Goal: Task Accomplishment & Management: Manage account settings

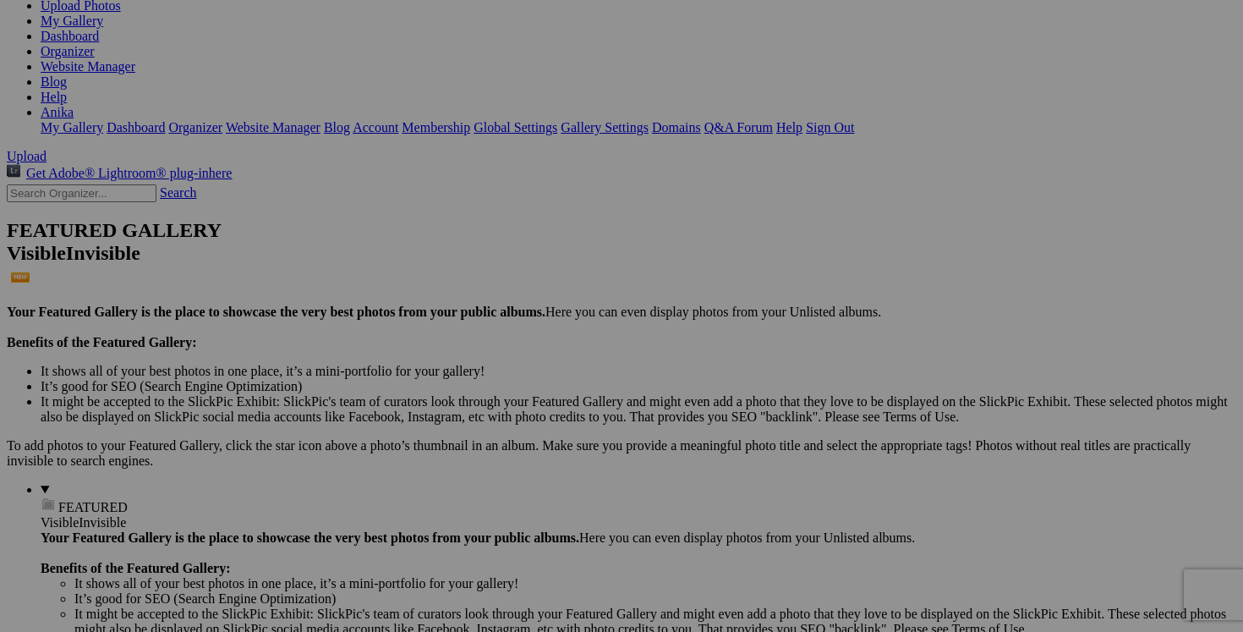
scroll to position [216, 0]
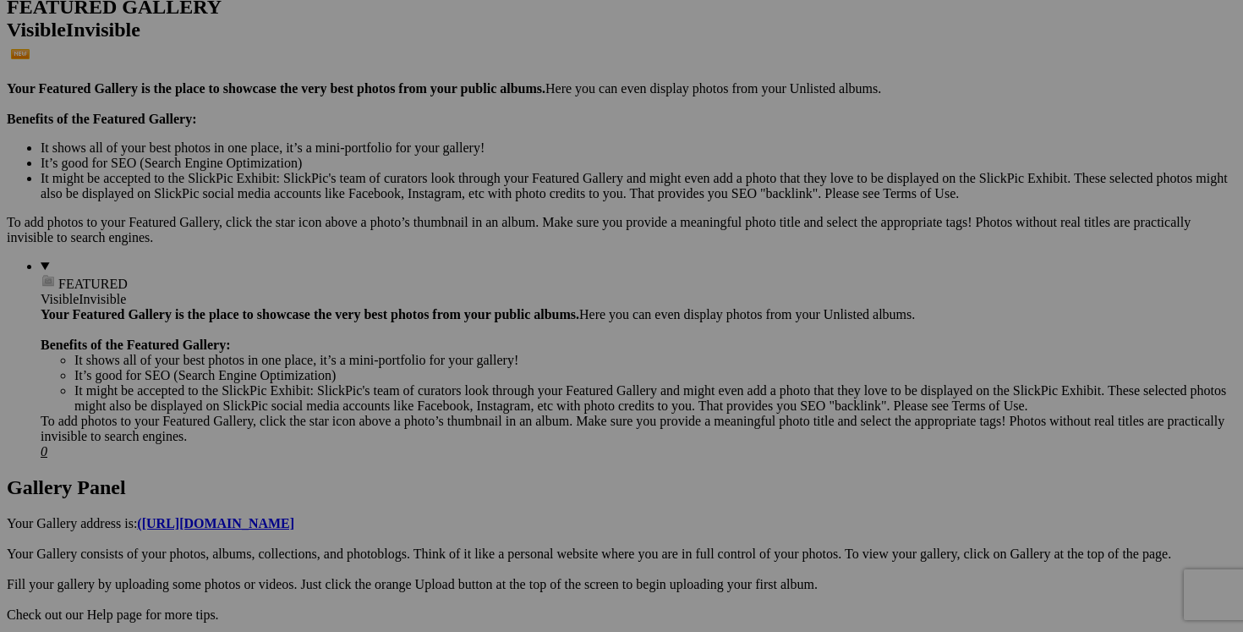
scroll to position [382, 0]
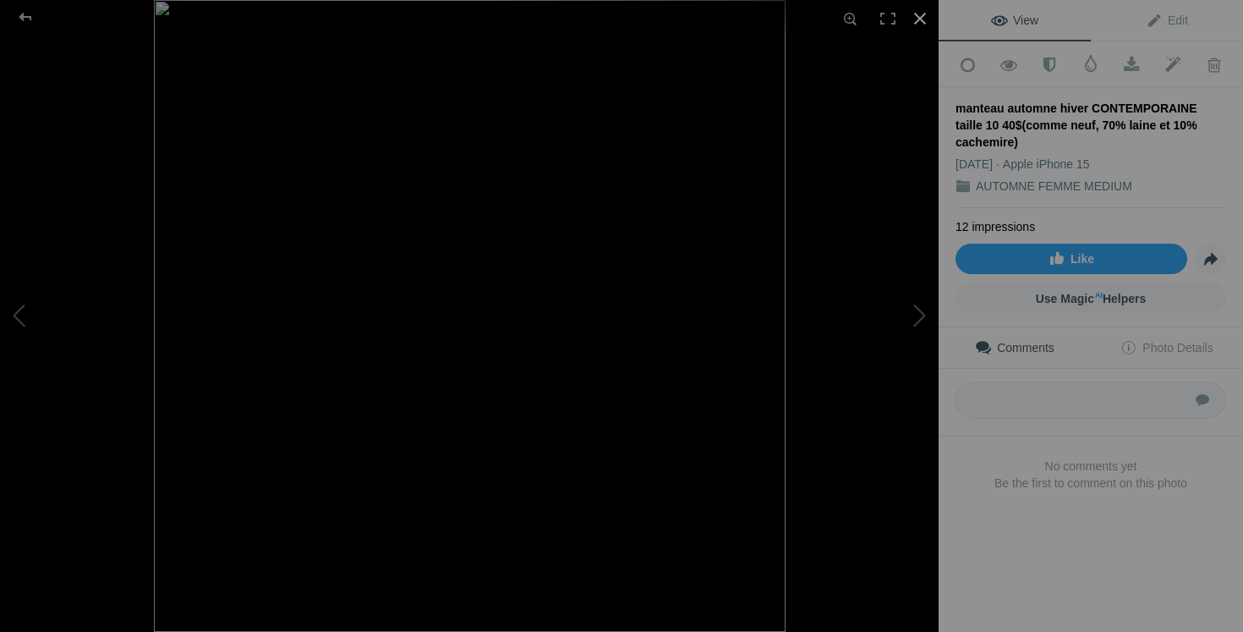
click at [920, 23] on div at bounding box center [919, 18] width 37 height 37
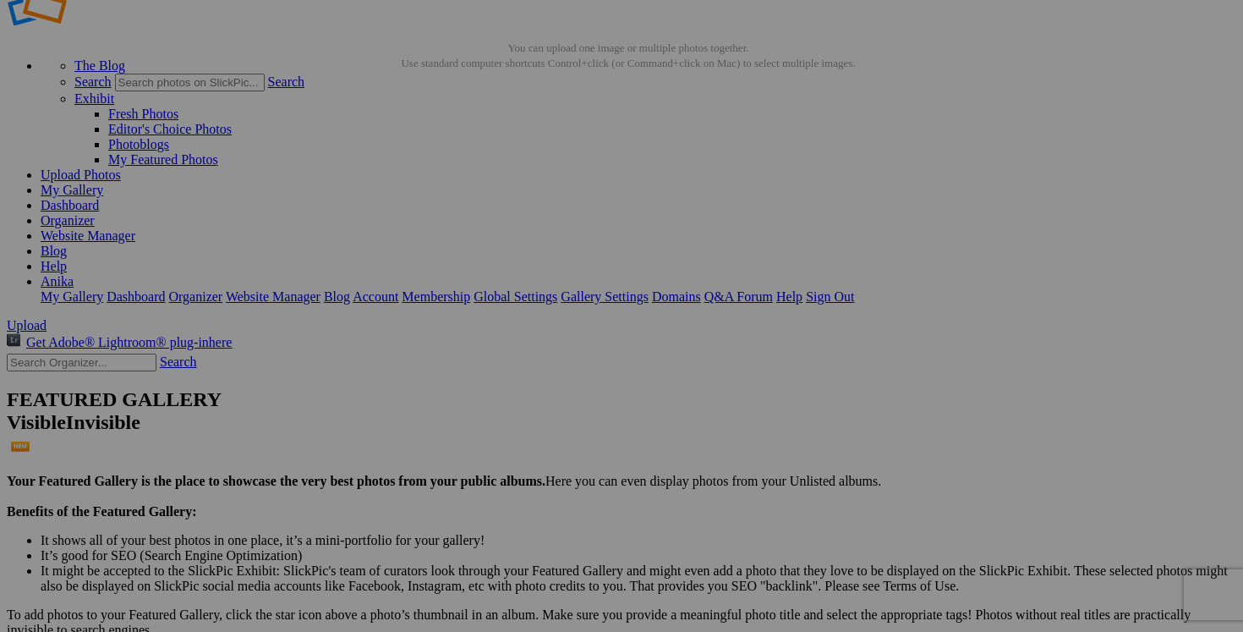
scroll to position [0, 0]
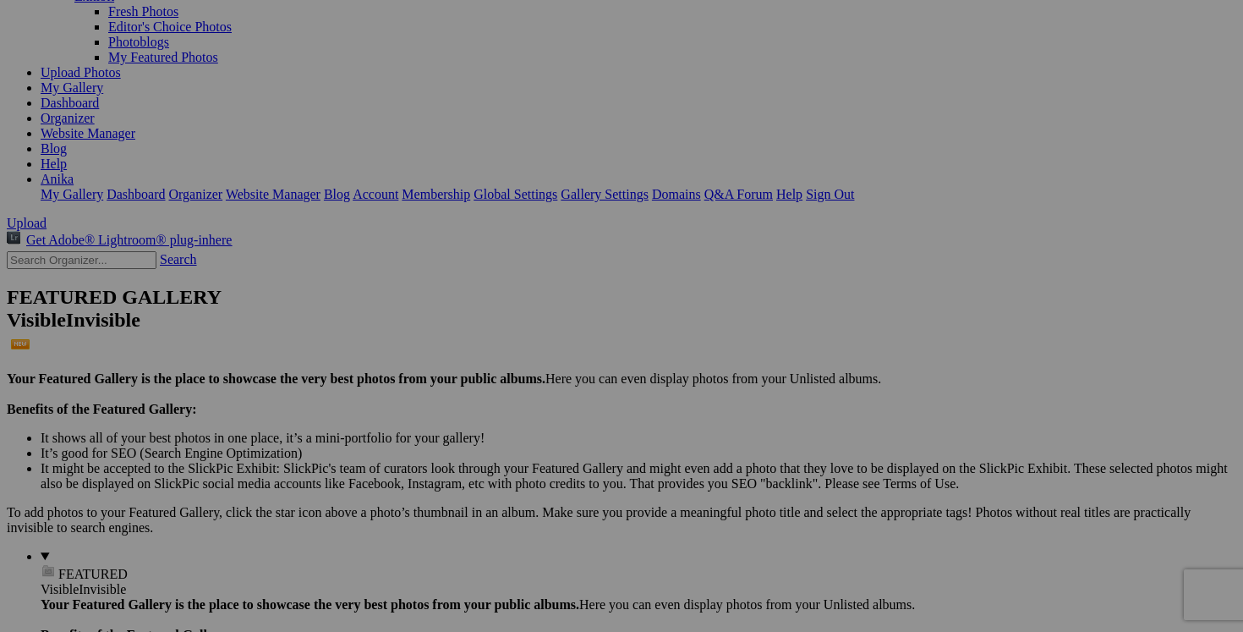
scroll to position [201, 0]
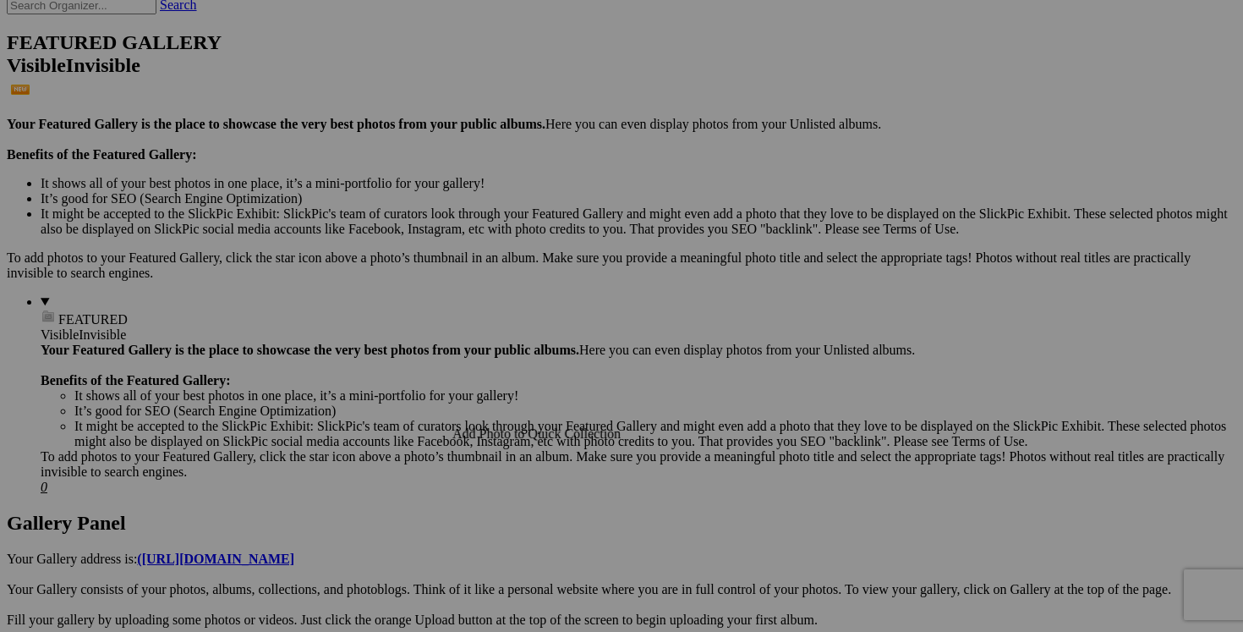
scroll to position [431, 0]
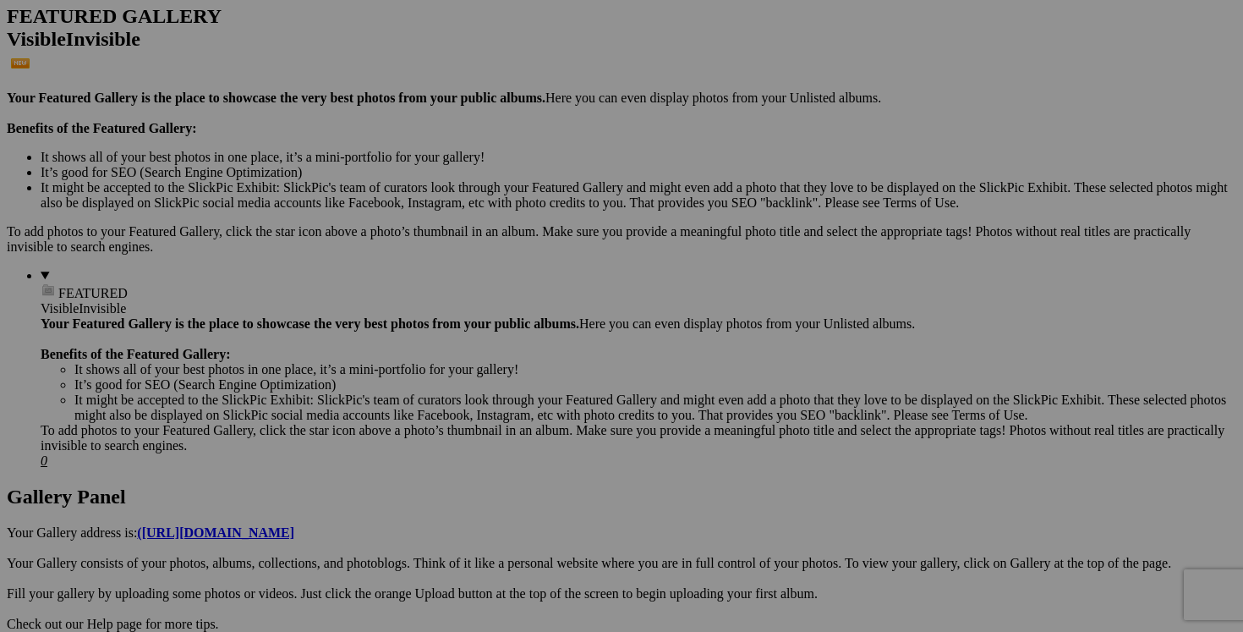
drag, startPoint x: 498, startPoint y: 354, endPoint x: 398, endPoint y: 353, distance: 99.8
drag, startPoint x: 454, startPoint y: 353, endPoint x: 401, endPoint y: 348, distance: 53.6
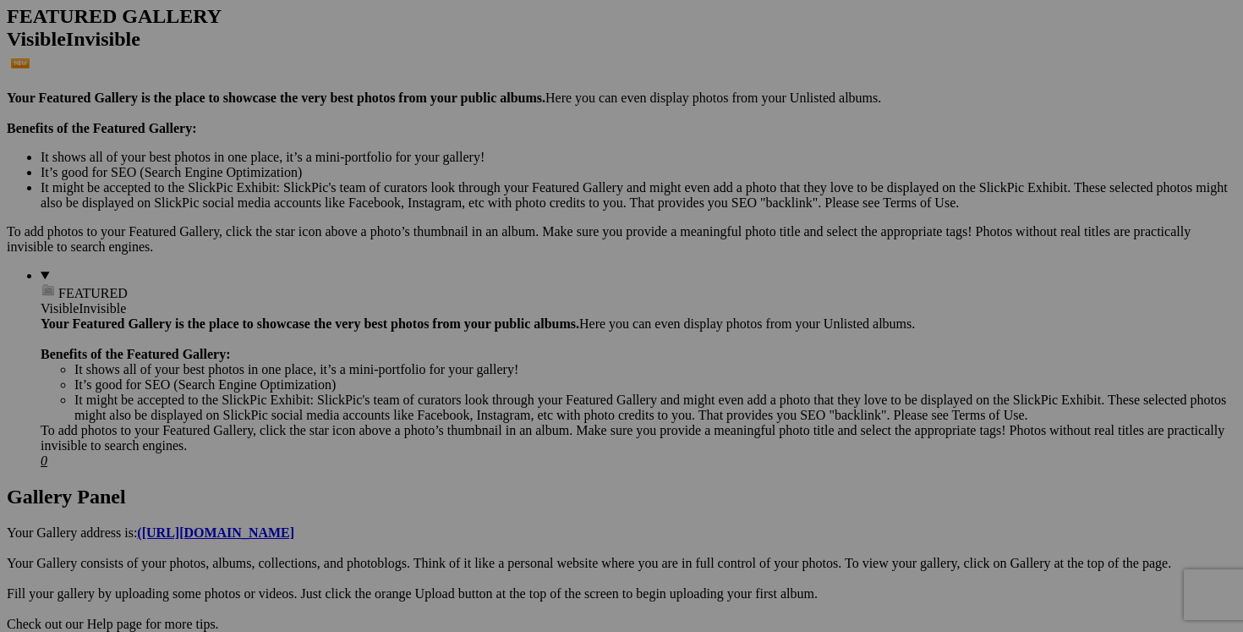
type input "manteau hiver DYNAMITE medium 60$(comme neuf)"
drag, startPoint x: 364, startPoint y: 358, endPoint x: 254, endPoint y: 356, distance: 110.8
paste input "manteau hiver DYNAMITE medium"
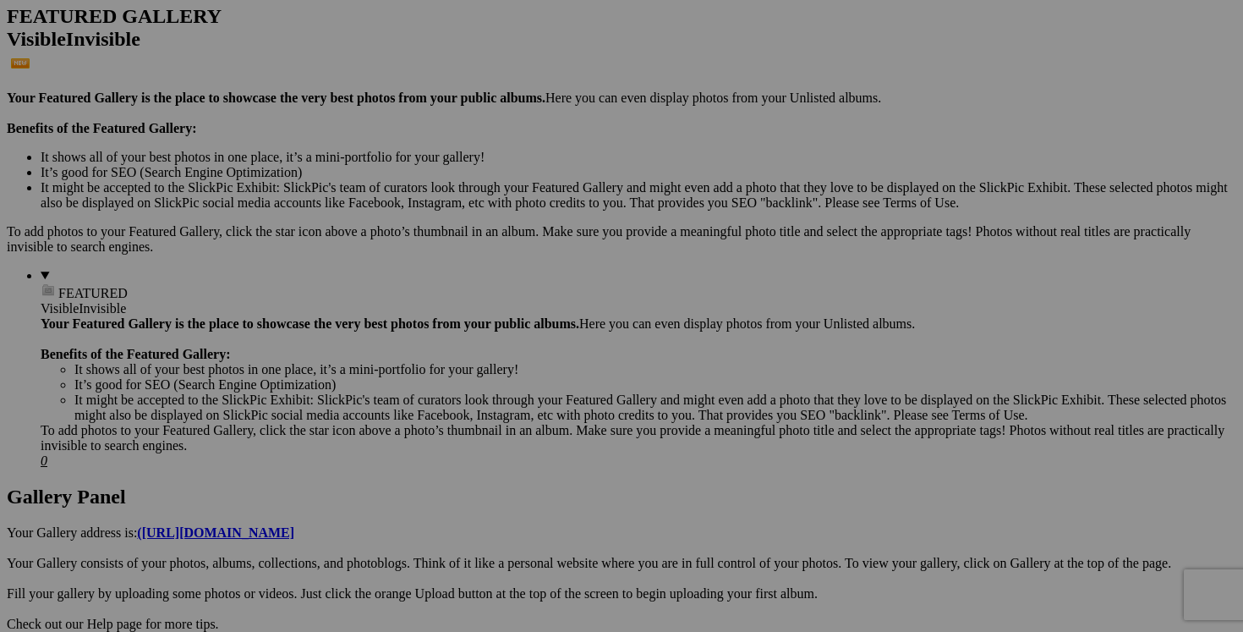
type input "manteau hiver DYNAMITE medium"
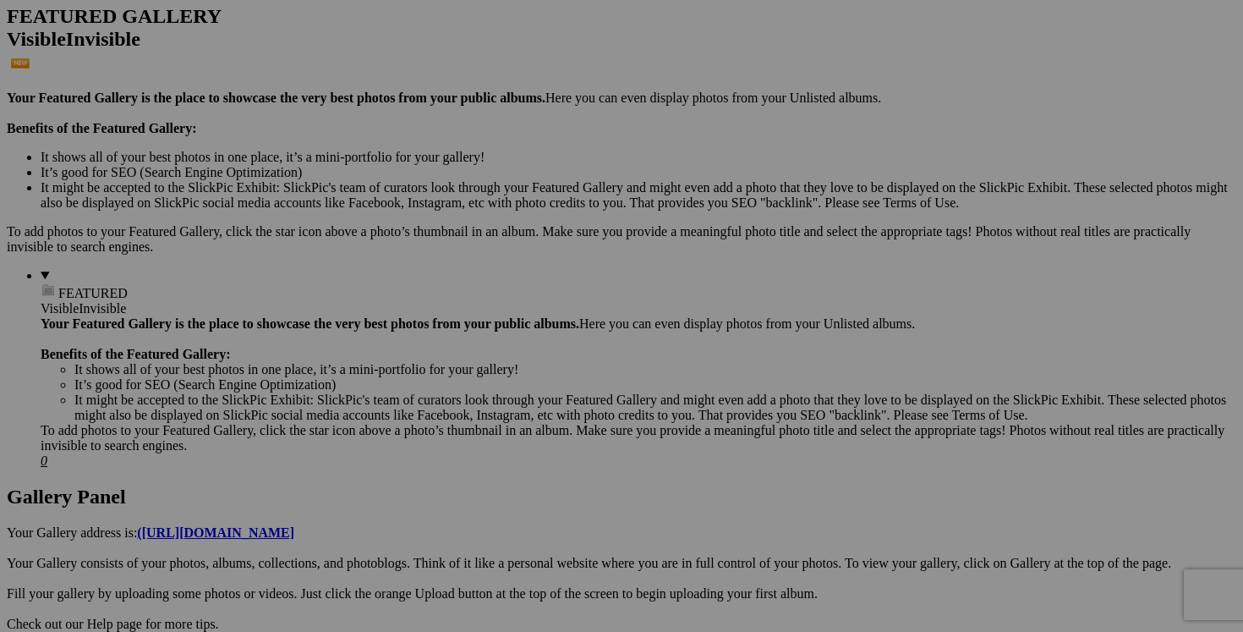
scroll to position [0, 0]
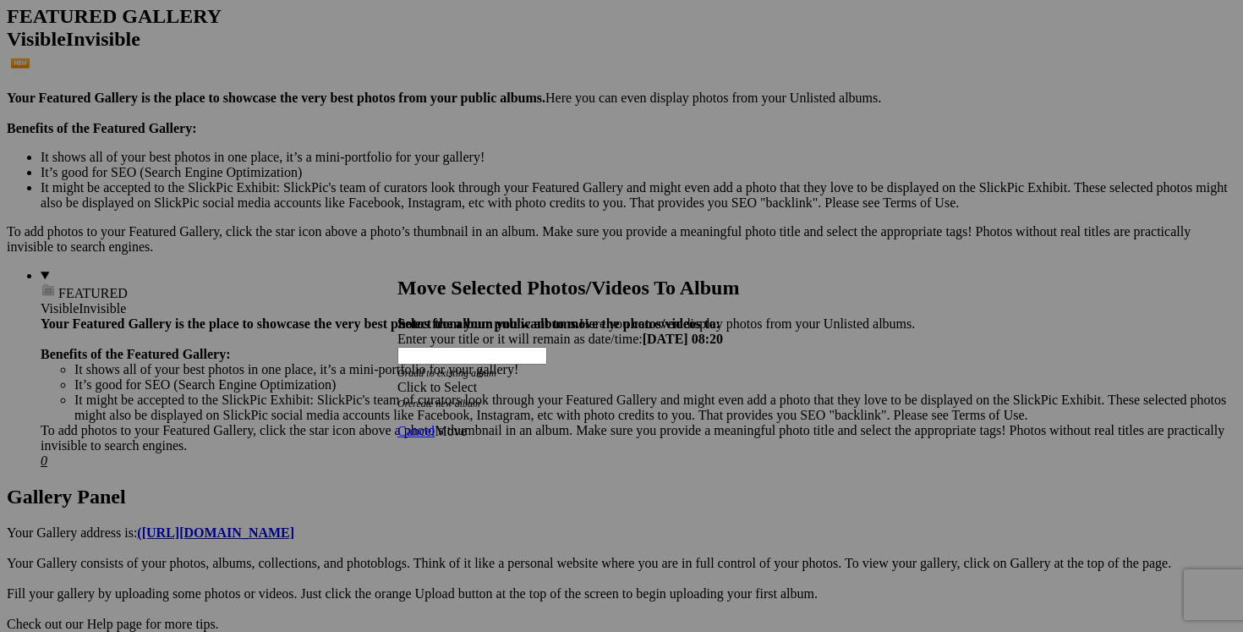
click at [722, 380] on div "Click to Select" at bounding box center [621, 387] width 448 height 15
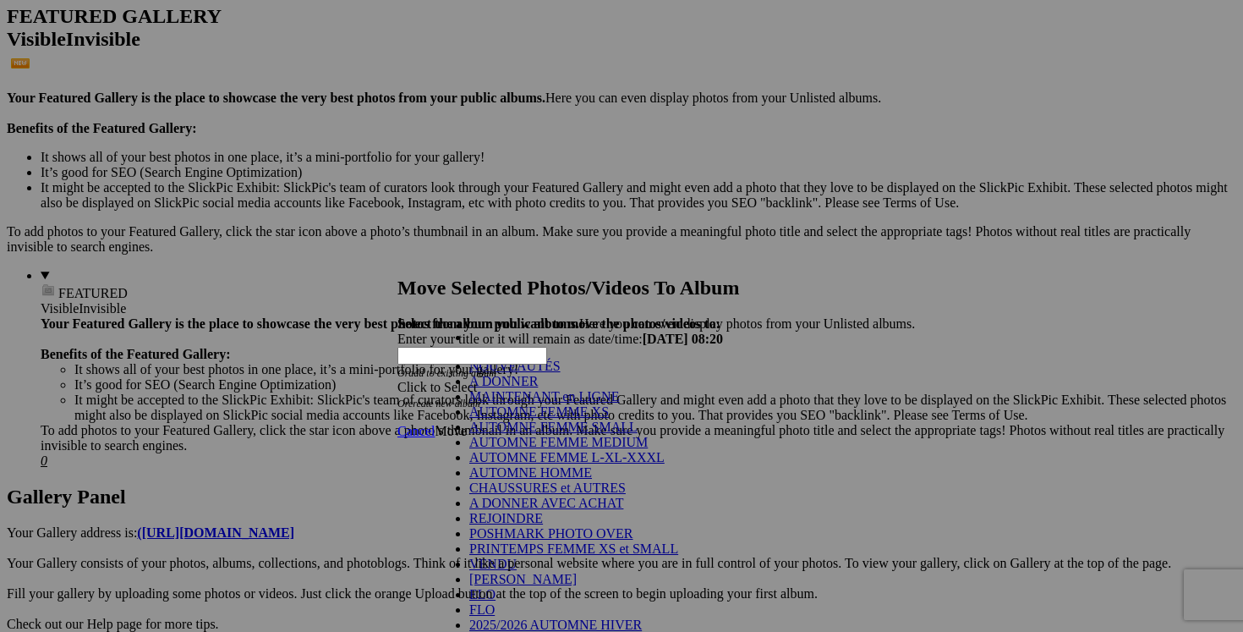
click at [535, 373] on link "NOUVEAUTÉS" at bounding box center [514, 366] width 91 height 14
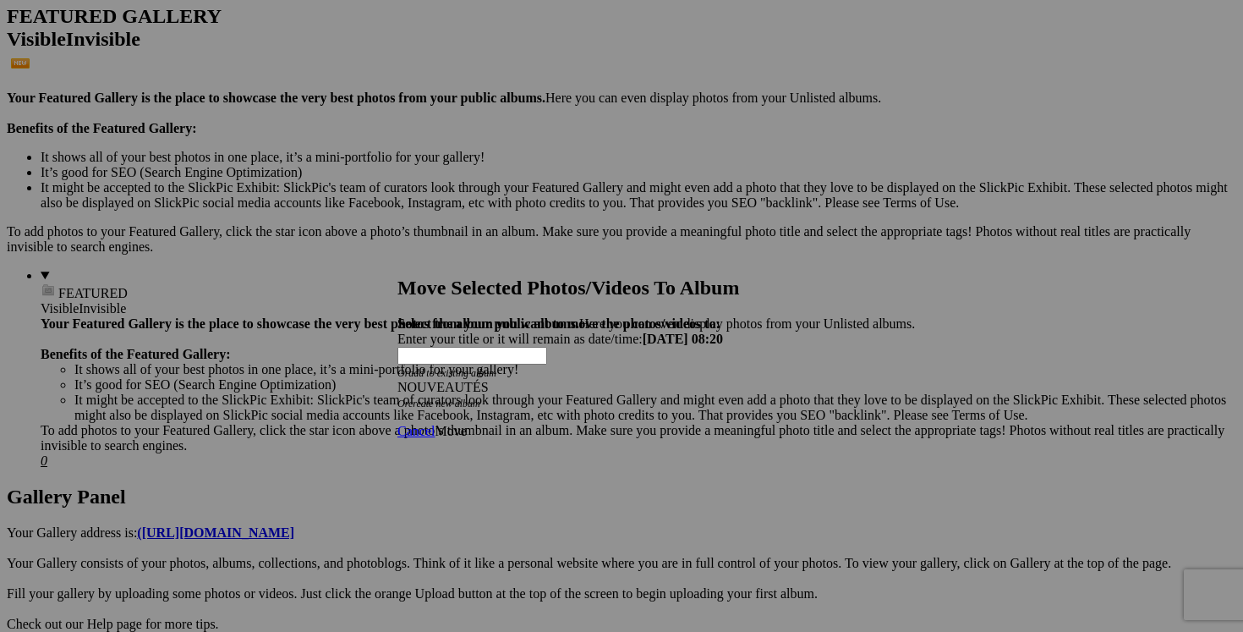
click at [466, 424] on span "Move" at bounding box center [450, 431] width 31 height 14
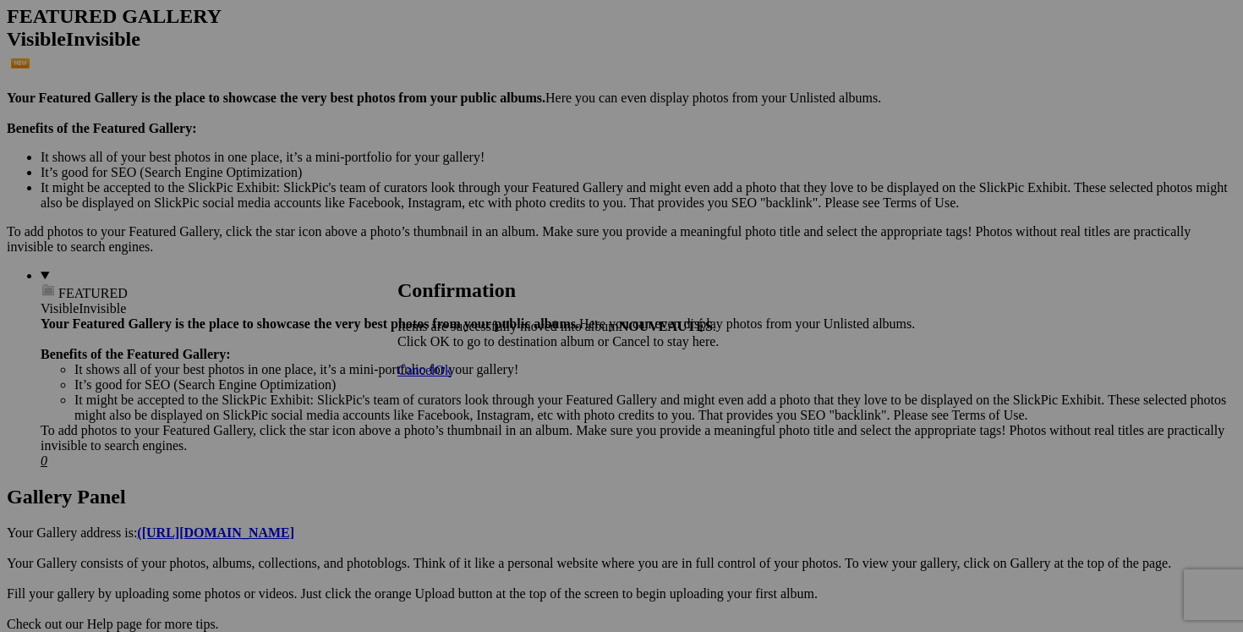
click at [435, 377] on span "Cancel" at bounding box center [415, 370] width 37 height 14
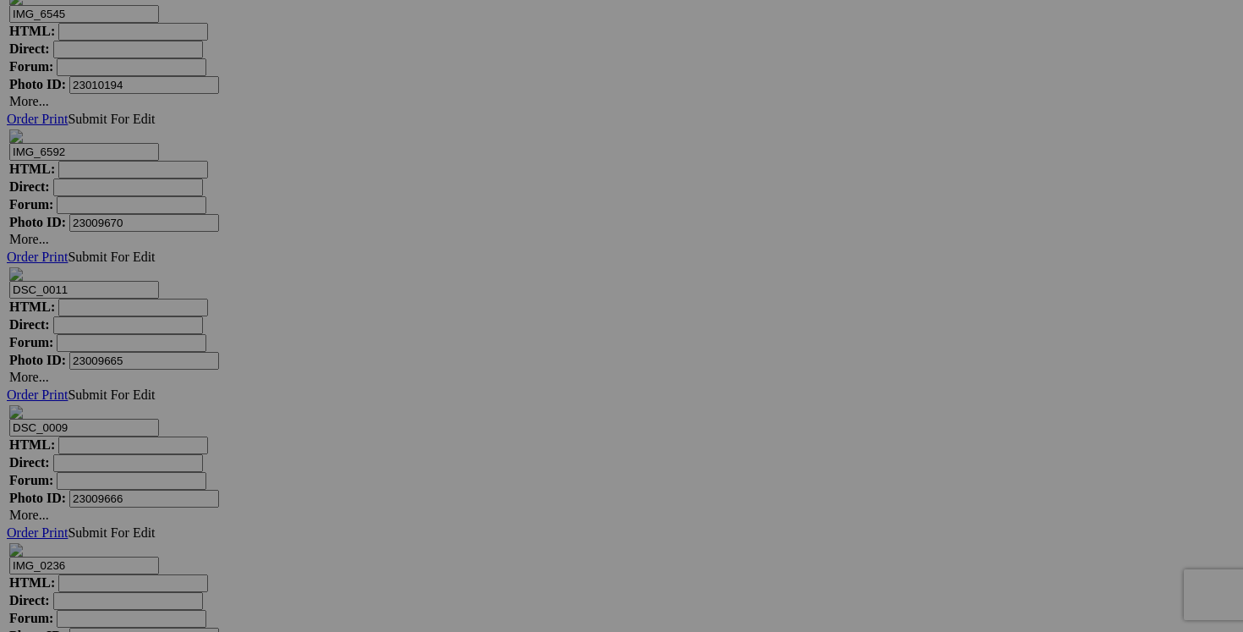
scroll to position [13055, 0]
drag, startPoint x: 499, startPoint y: 402, endPoint x: 415, endPoint y: 400, distance: 83.7
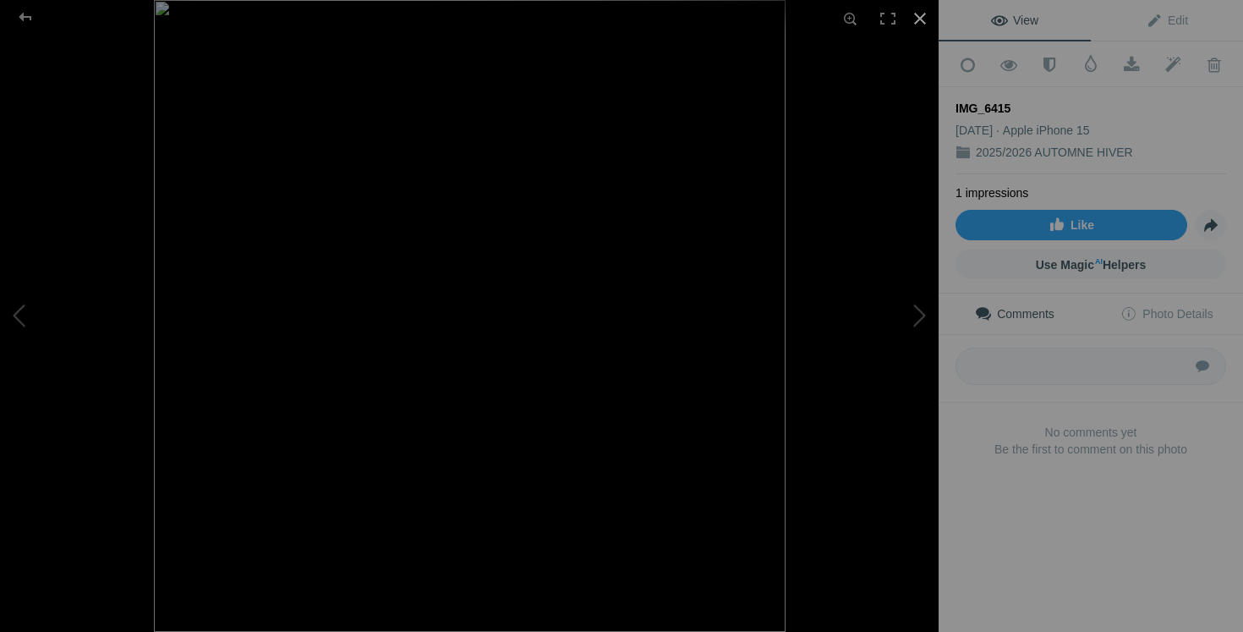
click at [921, 12] on div at bounding box center [919, 18] width 37 height 37
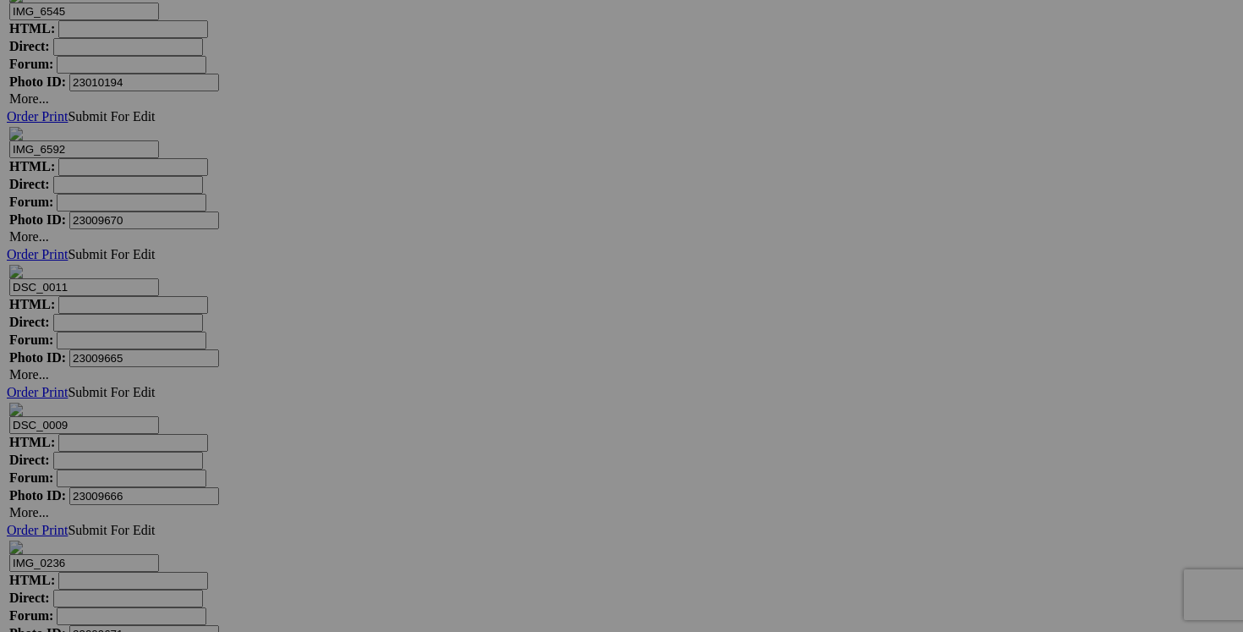
drag, startPoint x: 530, startPoint y: 401, endPoint x: 423, endPoint y: 401, distance: 107.4
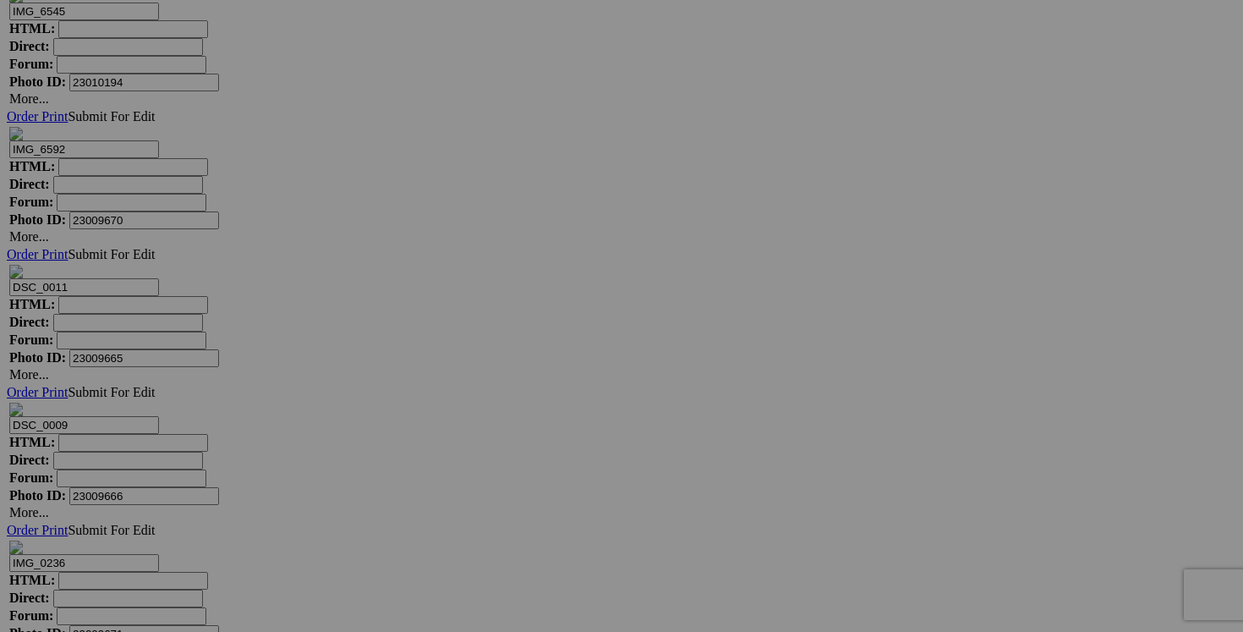
drag, startPoint x: 455, startPoint y: 403, endPoint x: 381, endPoint y: 403, distance: 74.4
type input "manteau hiver STEVE MADDEN 1X 80$(comme neuf)"
drag, startPoint x: 375, startPoint y: 403, endPoint x: 198, endPoint y: 397, distance: 176.8
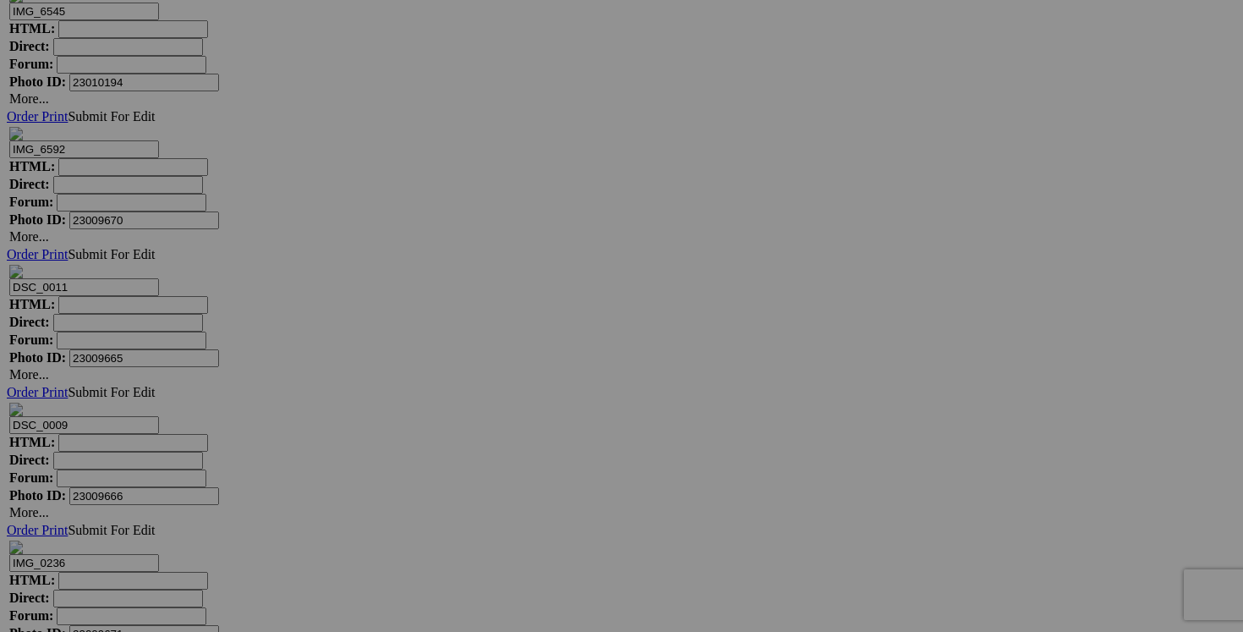
paste input "manteau hiver STEVE MADDEN 1X"
type input "manteau hiver STEVE MADDEN 1X"
drag, startPoint x: 1126, startPoint y: 190, endPoint x: 1010, endPoint y: 189, distance: 115.9
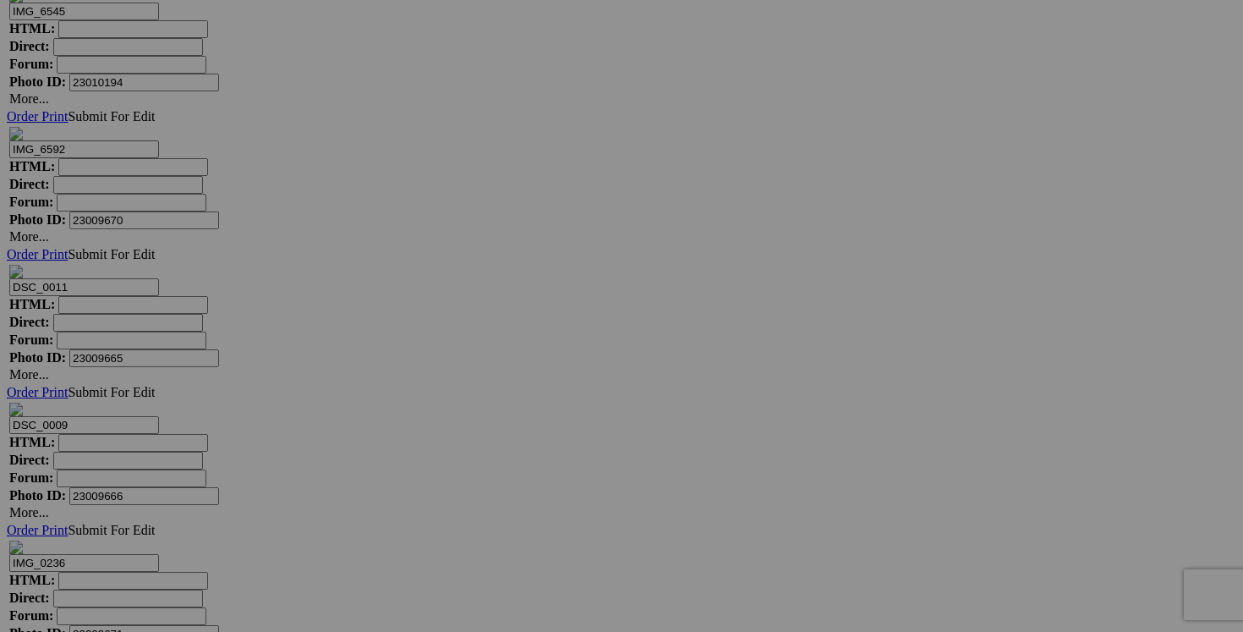
paste input "manteau hiver STEVE MADDEN 1X"
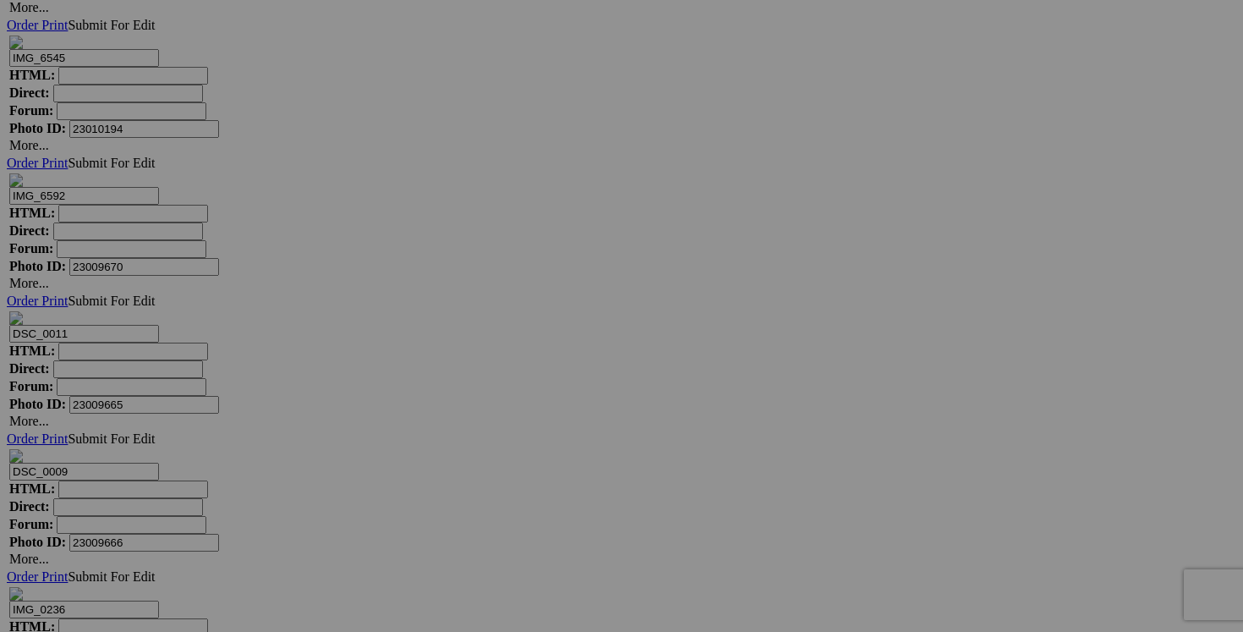
scroll to position [12912, 0]
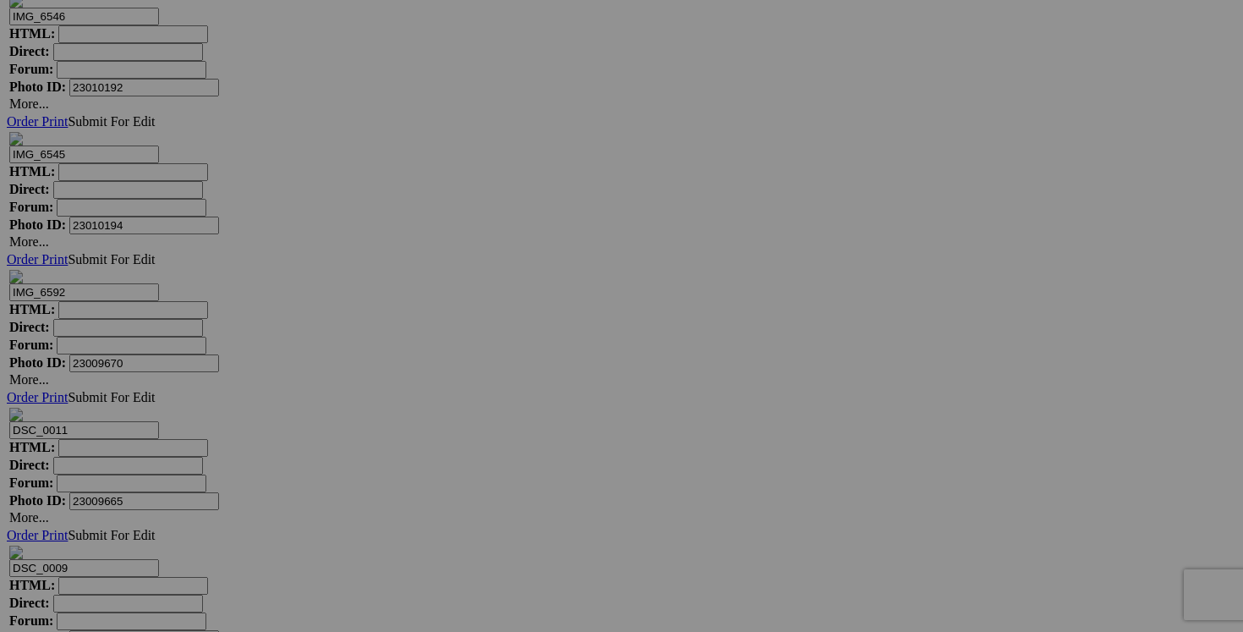
type input "manteau hiver STEVE MADDEN 1X"
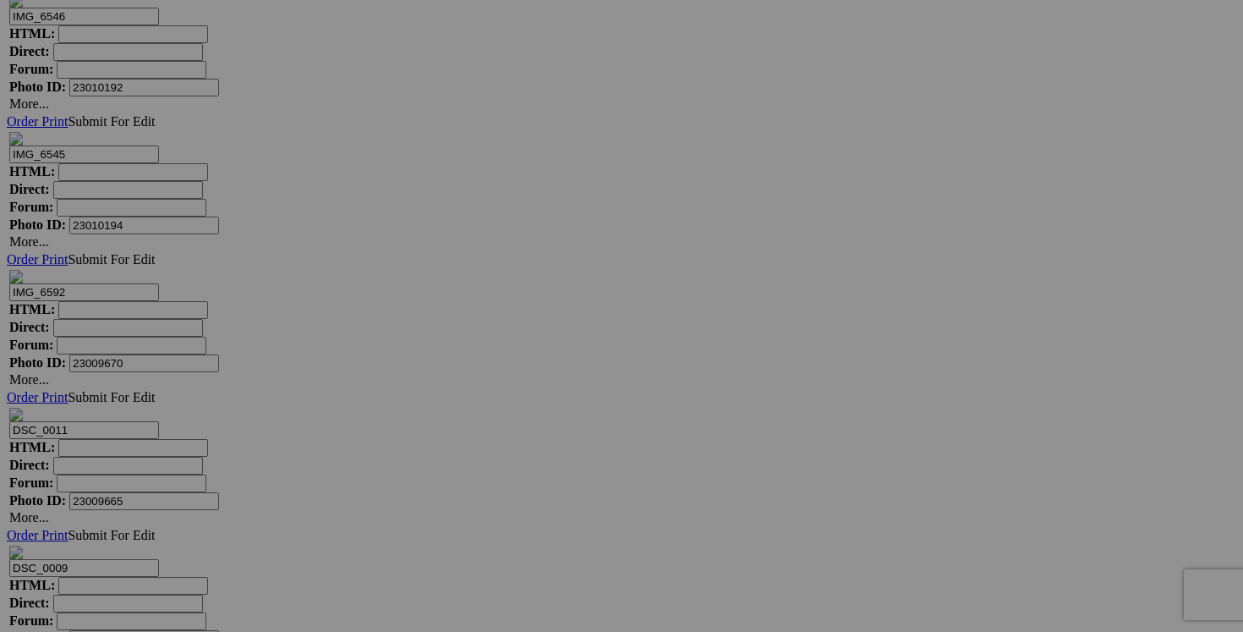
scroll to position [0, 0]
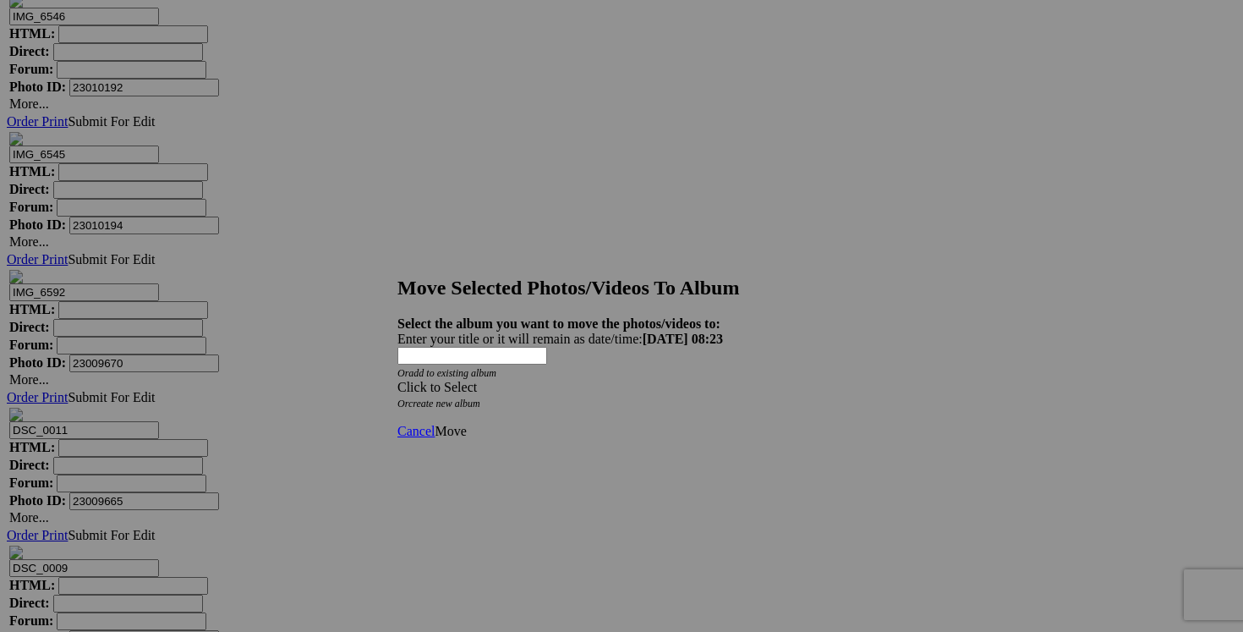
click at [397, 380] on span at bounding box center [397, 387] width 0 height 14
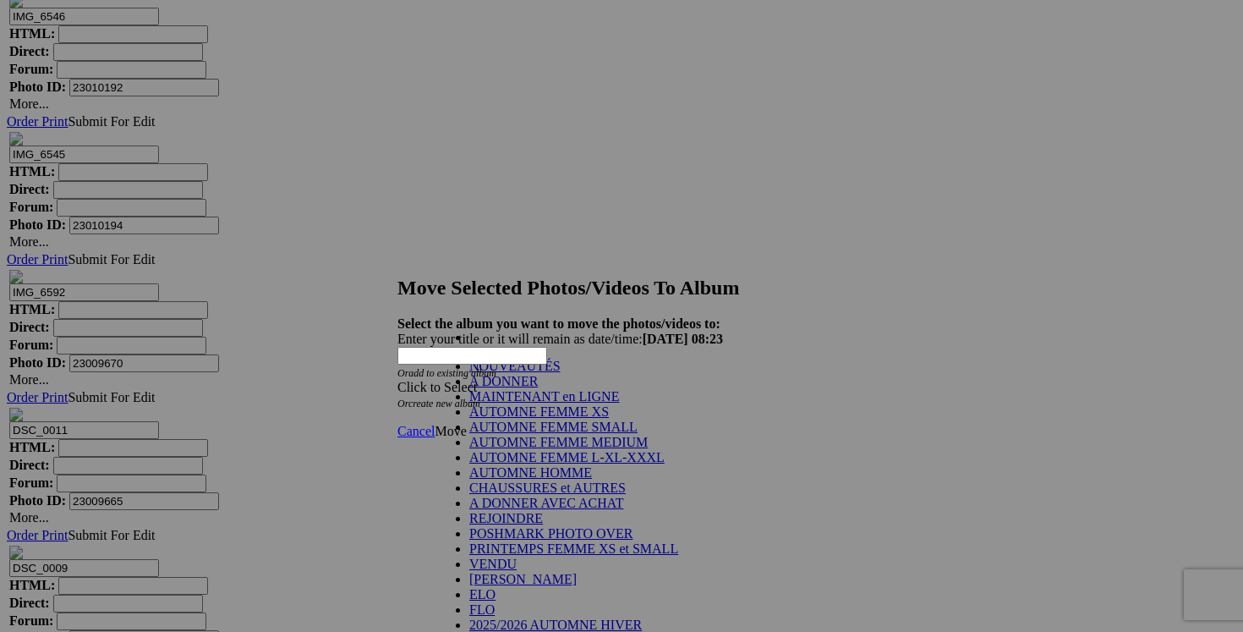
click at [561, 373] on link "NOUVEAUTÉS" at bounding box center [514, 366] width 91 height 14
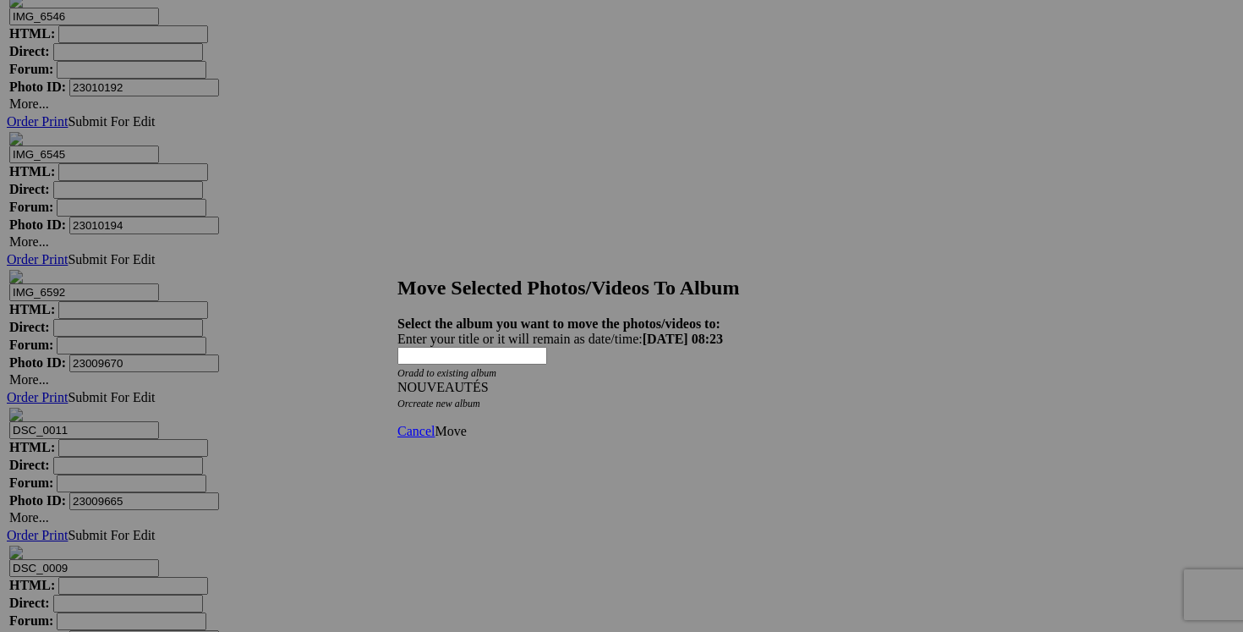
click at [466, 424] on span "Move" at bounding box center [450, 431] width 31 height 14
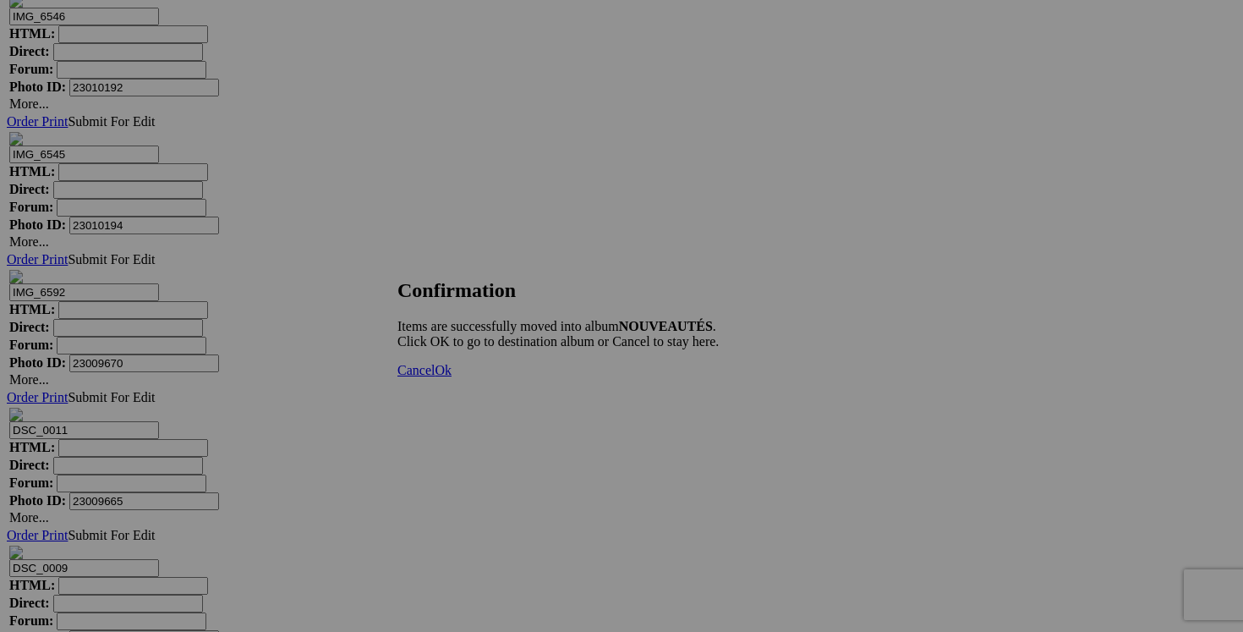
click at [435, 377] on link "Cancel" at bounding box center [415, 370] width 37 height 14
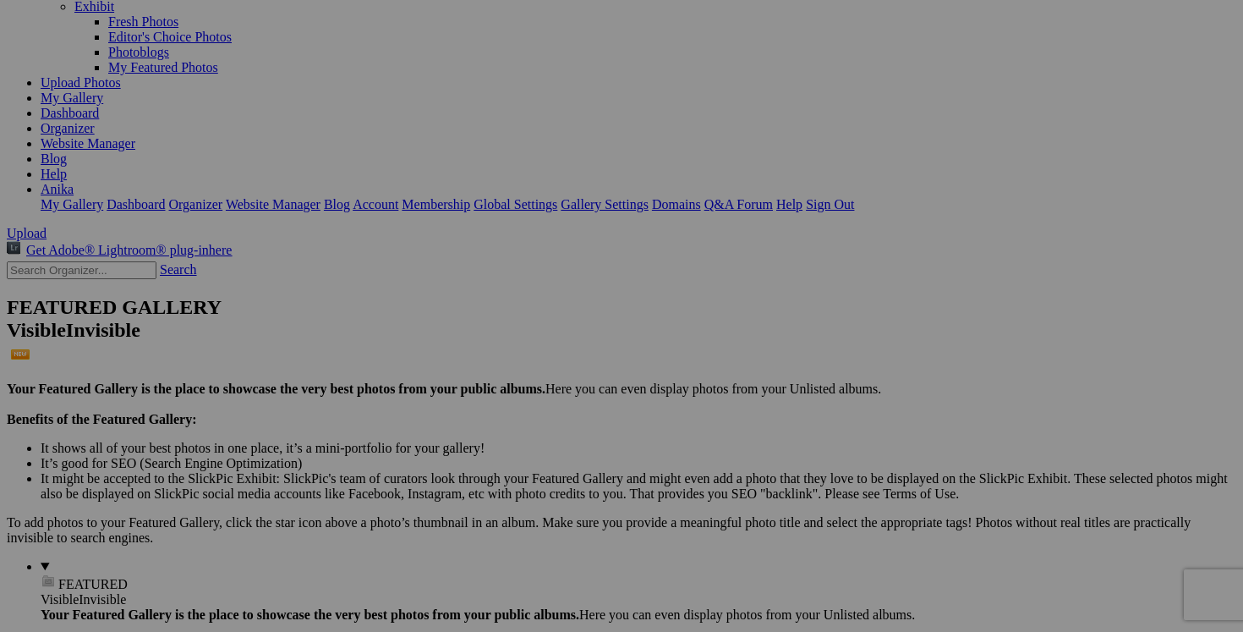
scroll to position [9, 0]
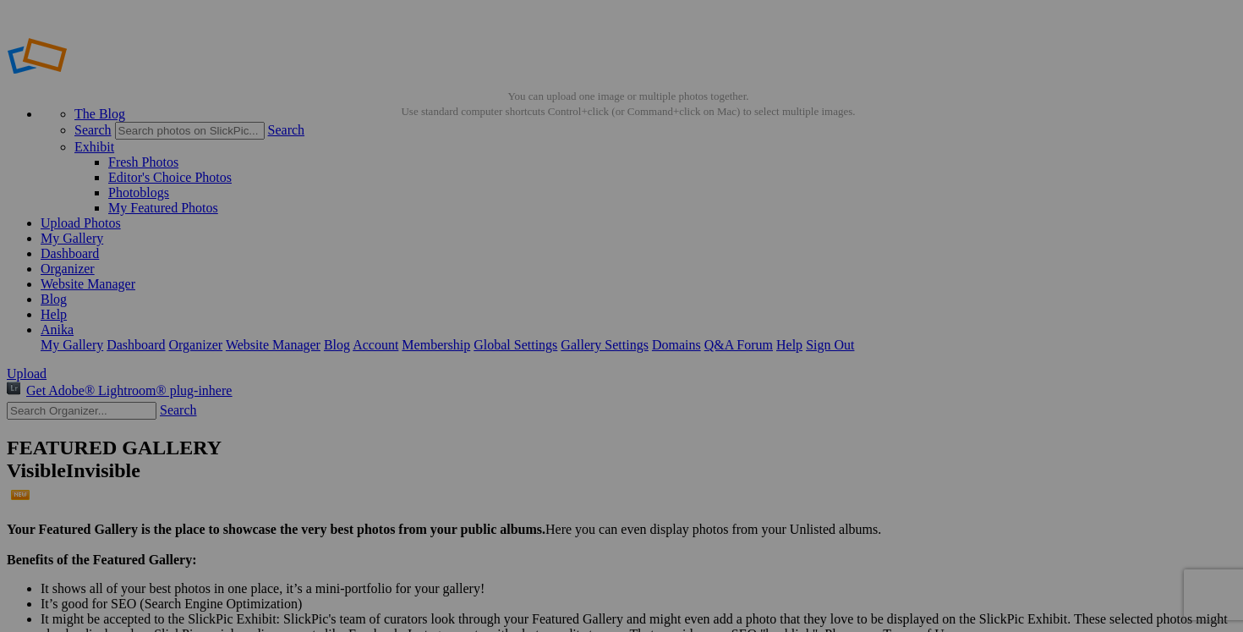
drag, startPoint x: 963, startPoint y: 330, endPoint x: 814, endPoint y: 326, distance: 149.7
drag, startPoint x: 864, startPoint y: 331, endPoint x: 778, endPoint y: 321, distance: 87.0
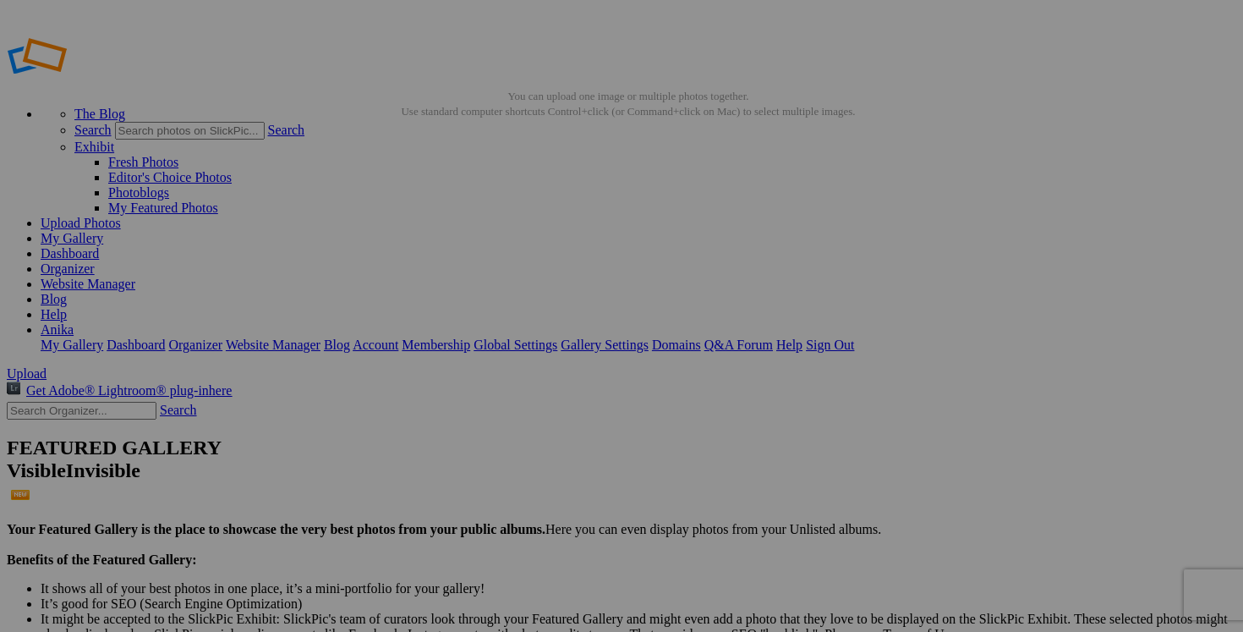
scroll to position [0, 0]
drag, startPoint x: 959, startPoint y: 330, endPoint x: 844, endPoint y: 327, distance: 115.0
type input "manteau OSCAR DE LA RENTA taille 40 homme 200$(comme neuf, superbe)"
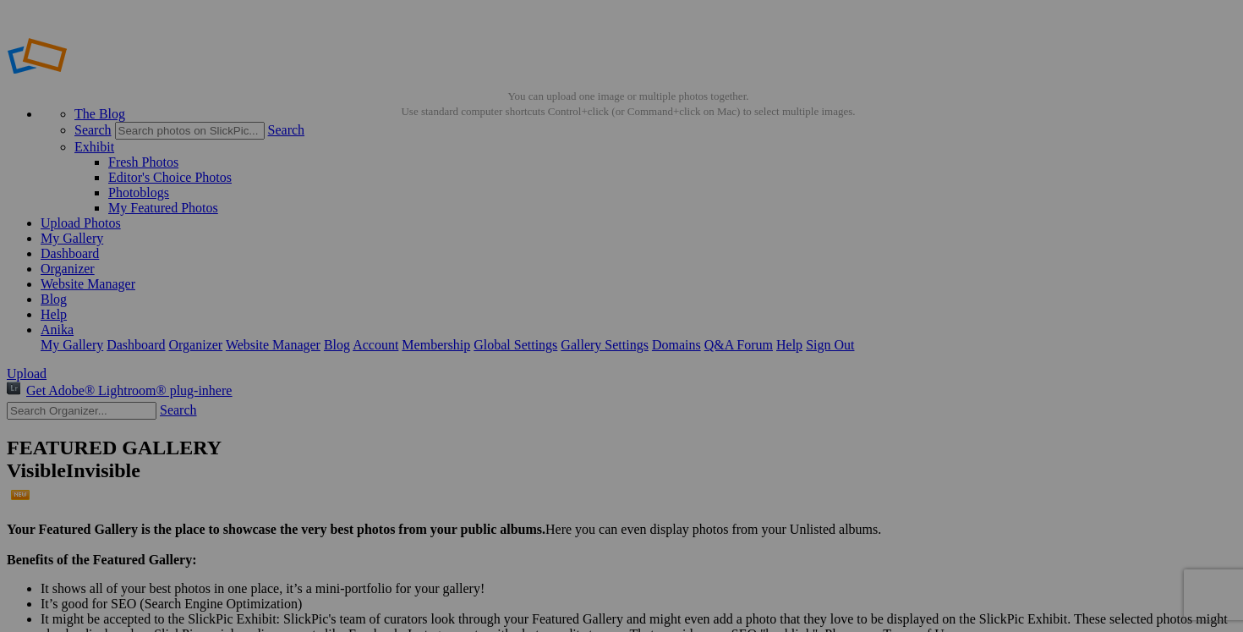
drag, startPoint x: 808, startPoint y: 331, endPoint x: 650, endPoint y: 328, distance: 157.3
paste input "manteau OSCAR DE LA RENTA taille 40"
type input "manteau OSCAR DE LA RENTA taille 40"
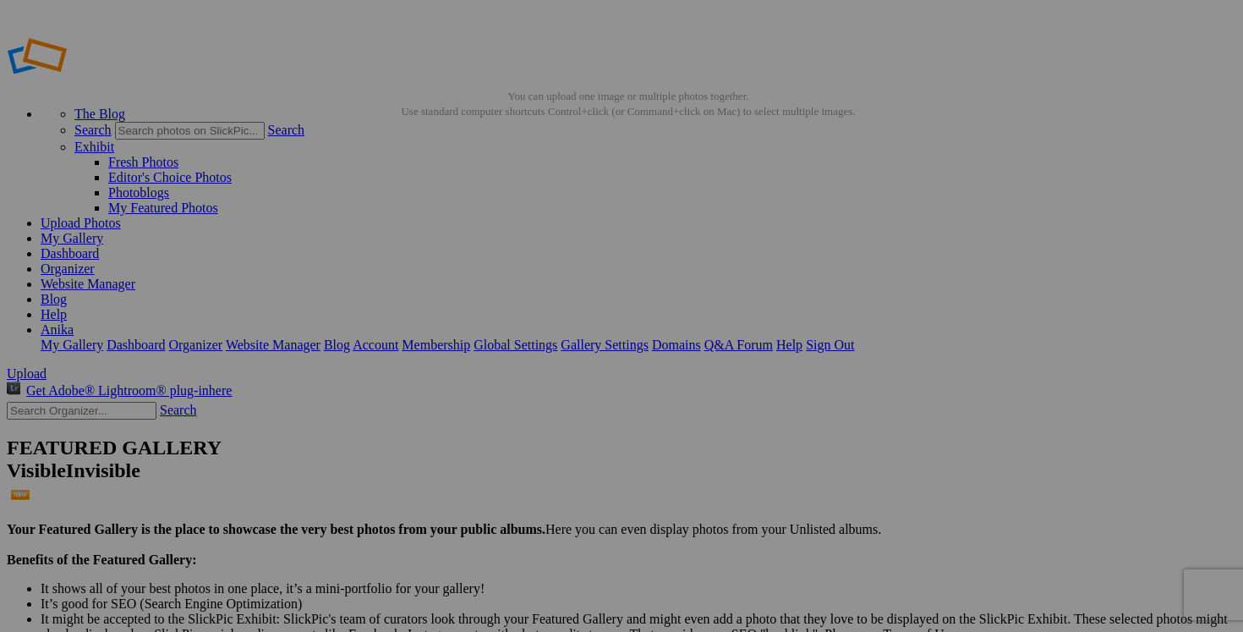
scroll to position [0, 0]
drag, startPoint x: 650, startPoint y: 328, endPoint x: 529, endPoint y: 316, distance: 122.3
paste input "manteau OSCAR DE LA RENTA taille 40"
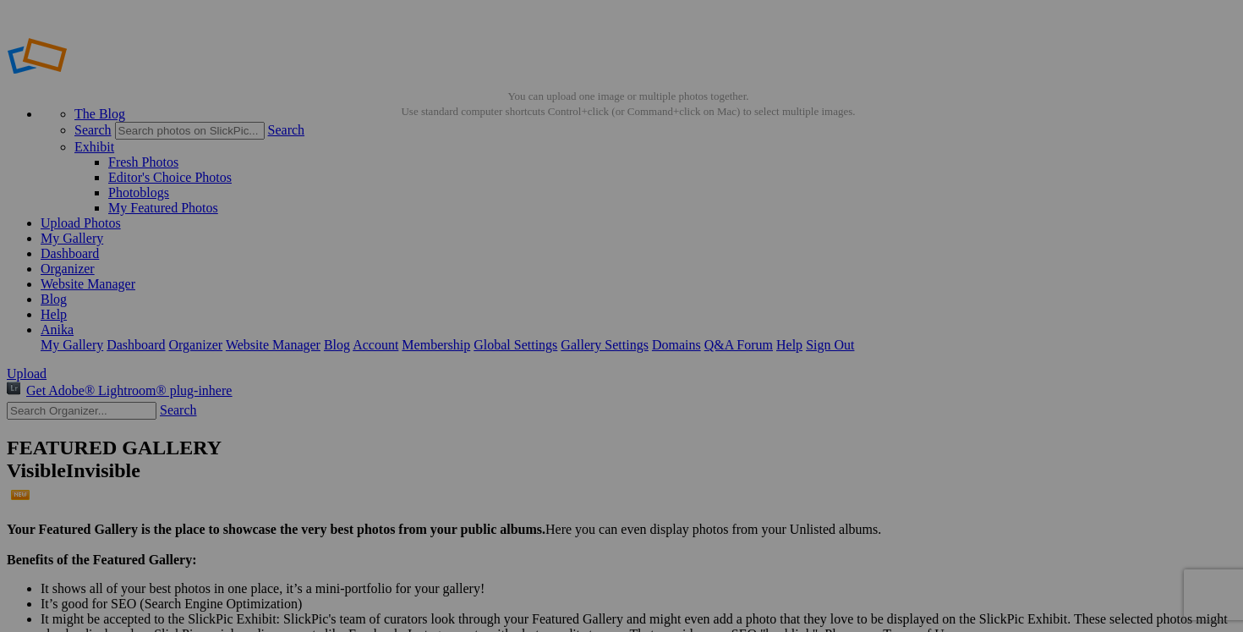
type input "manteau OSCAR DE LA RENTA taille 40"
drag, startPoint x: 502, startPoint y: 330, endPoint x: 363, endPoint y: 326, distance: 139.6
paste input "manteau OSCAR DE LA RENTA taille 40"
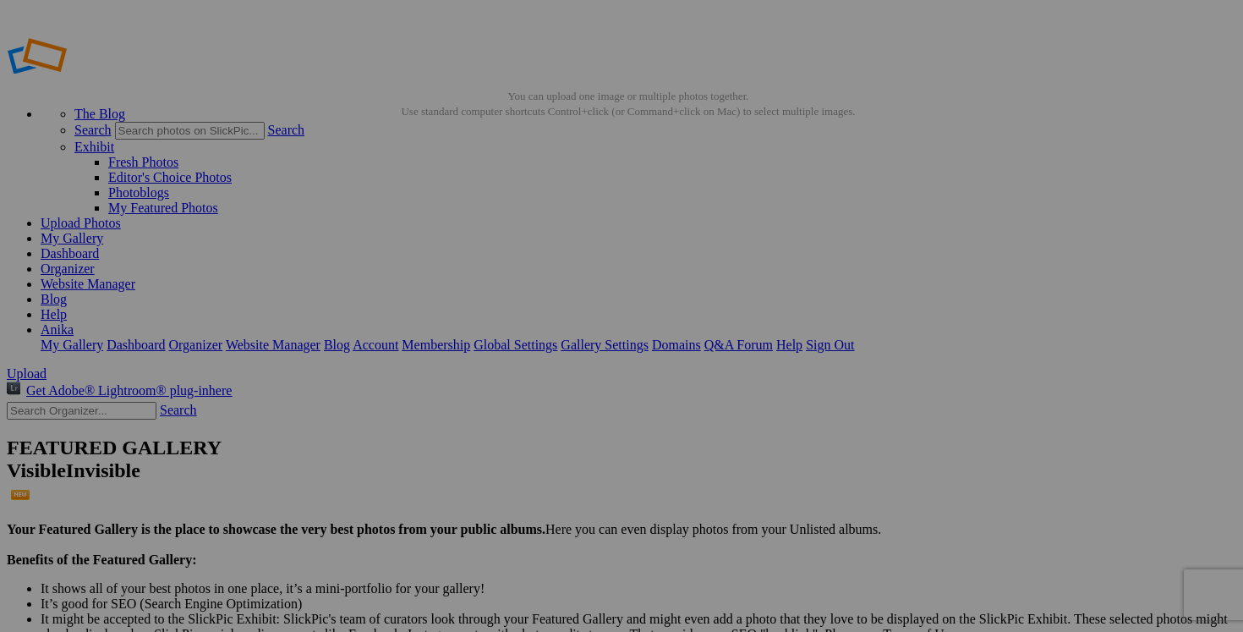
scroll to position [0, 37]
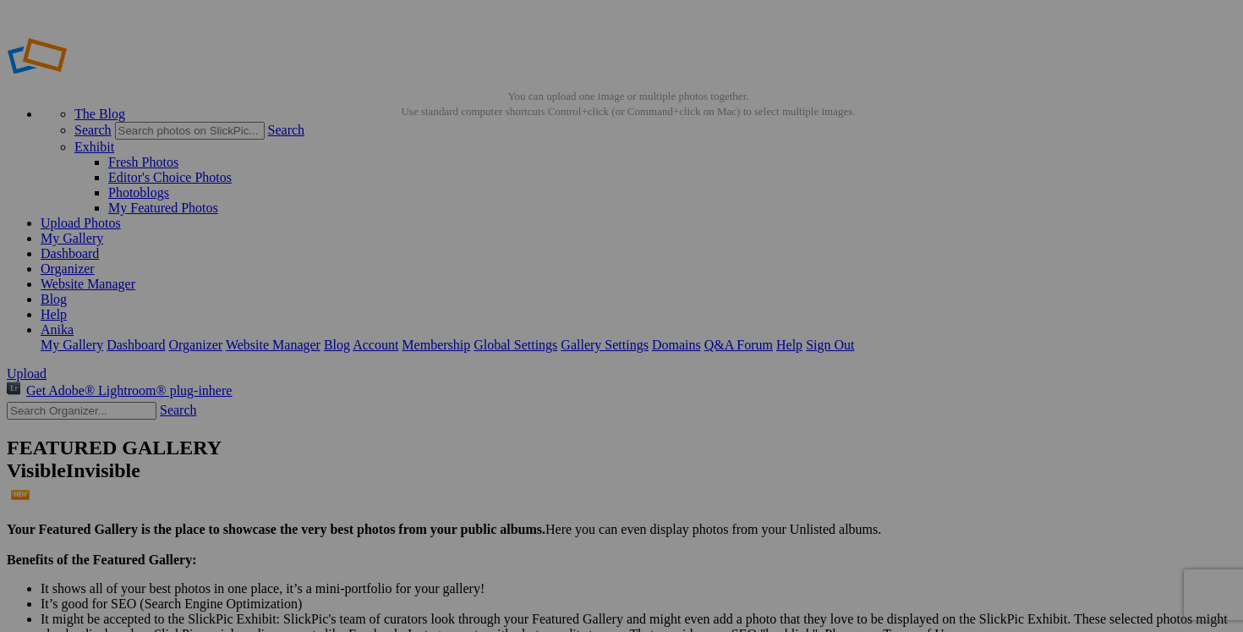
type input "manteau OSCAR DE LA RENTA taille 40"
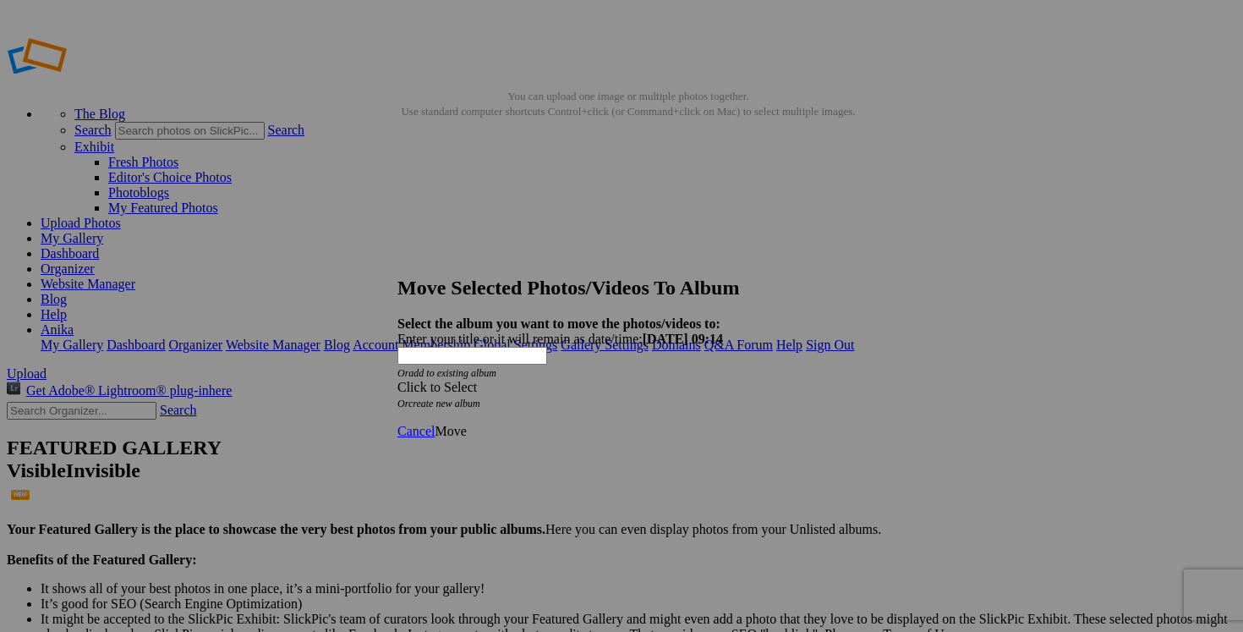
click at [709, 380] on div "Click to Select" at bounding box center [621, 387] width 448 height 15
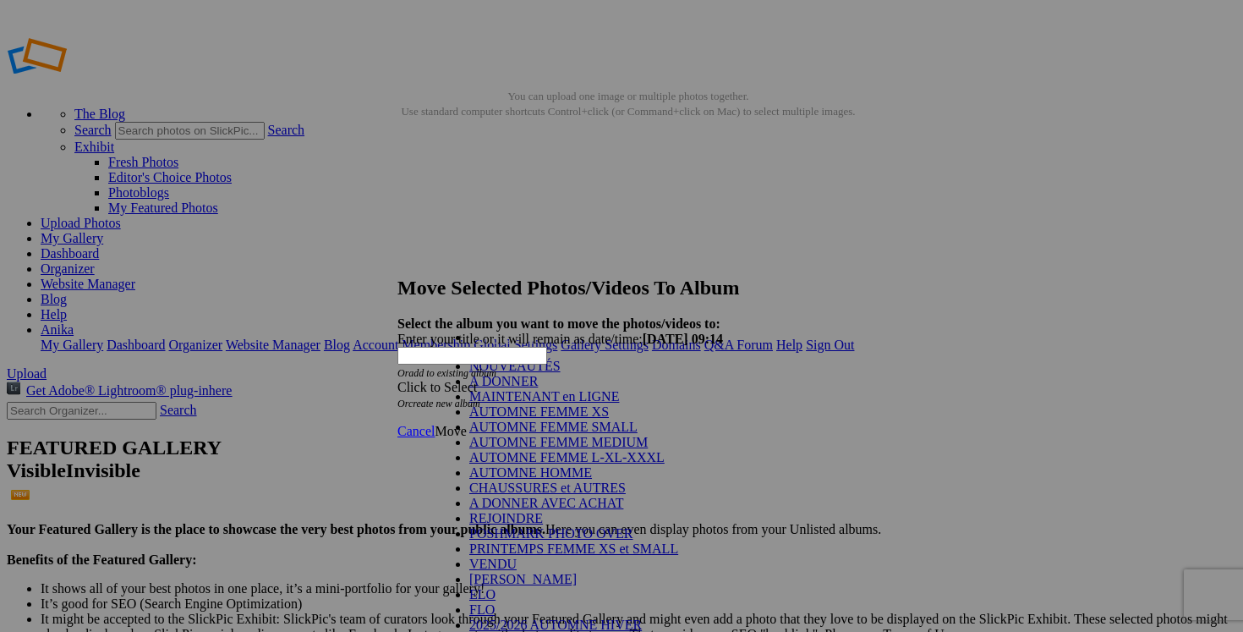
click at [561, 373] on link "NOUVEAUTÉS" at bounding box center [514, 366] width 91 height 14
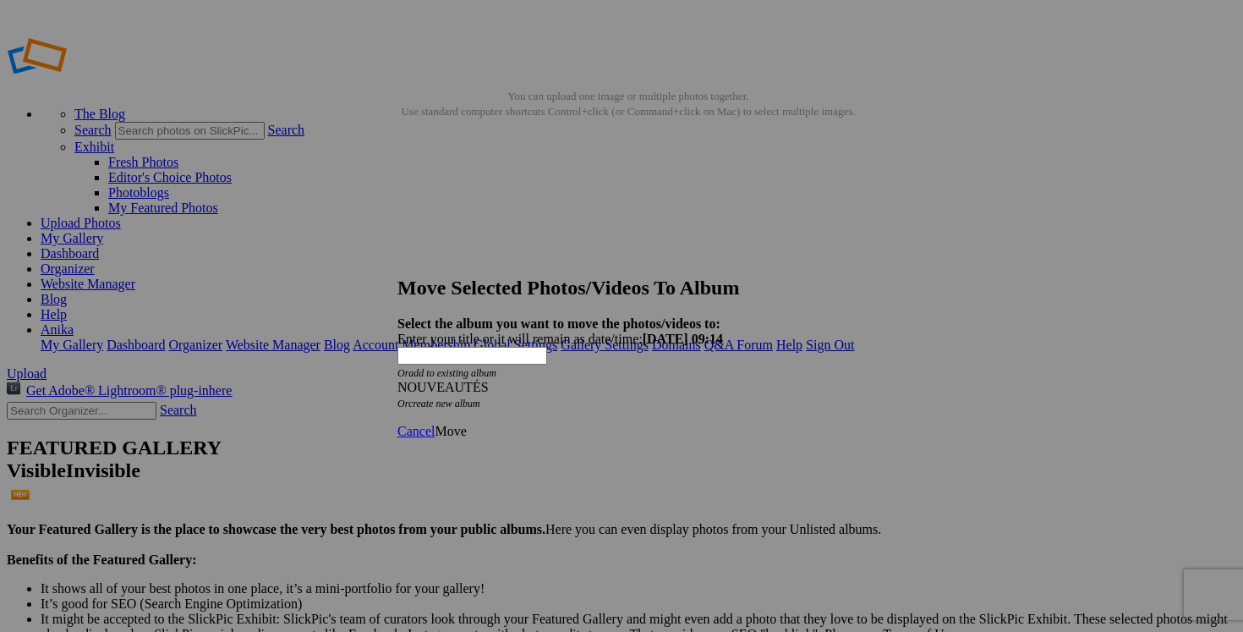
click at [466, 424] on link "Move" at bounding box center [450, 431] width 31 height 14
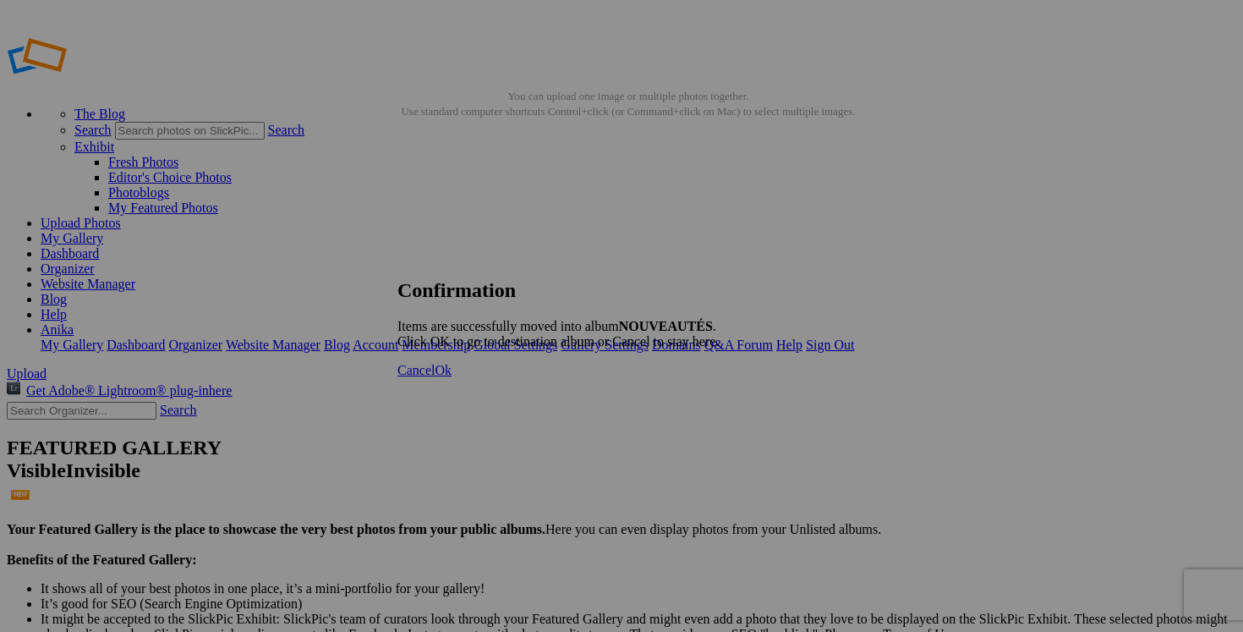
click at [435, 377] on span "Cancel" at bounding box center [415, 370] width 37 height 14
